Goal: Navigation & Orientation: Go to known website

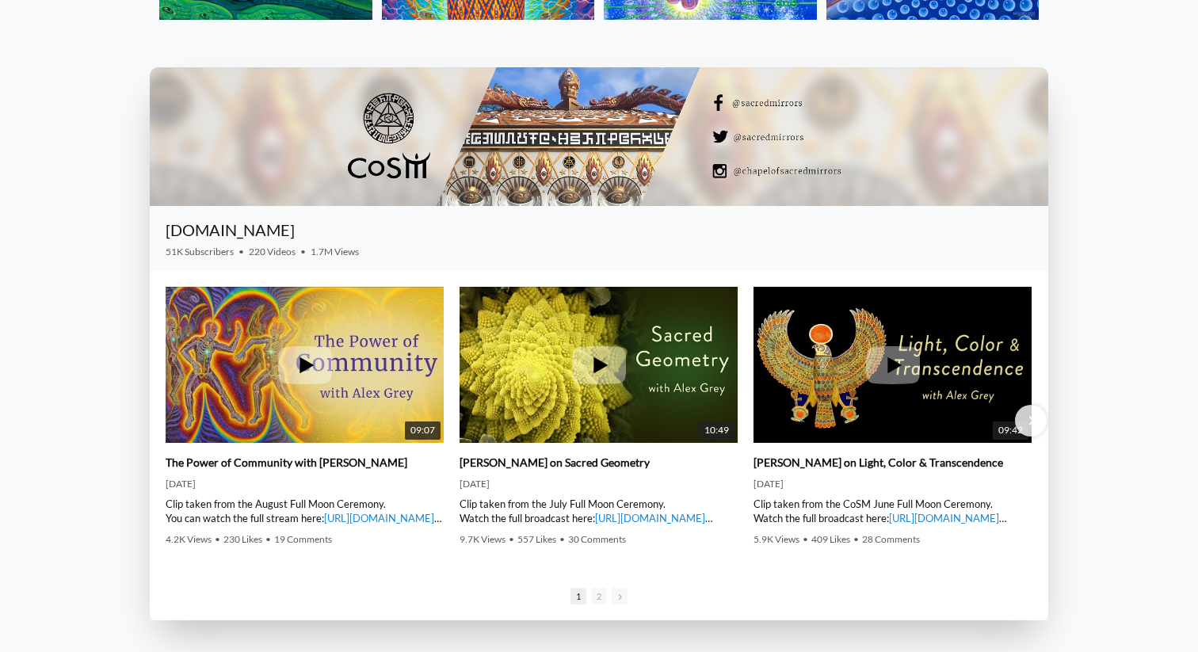
scroll to position [2324, 0]
